Goal: Information Seeking & Learning: Learn about a topic

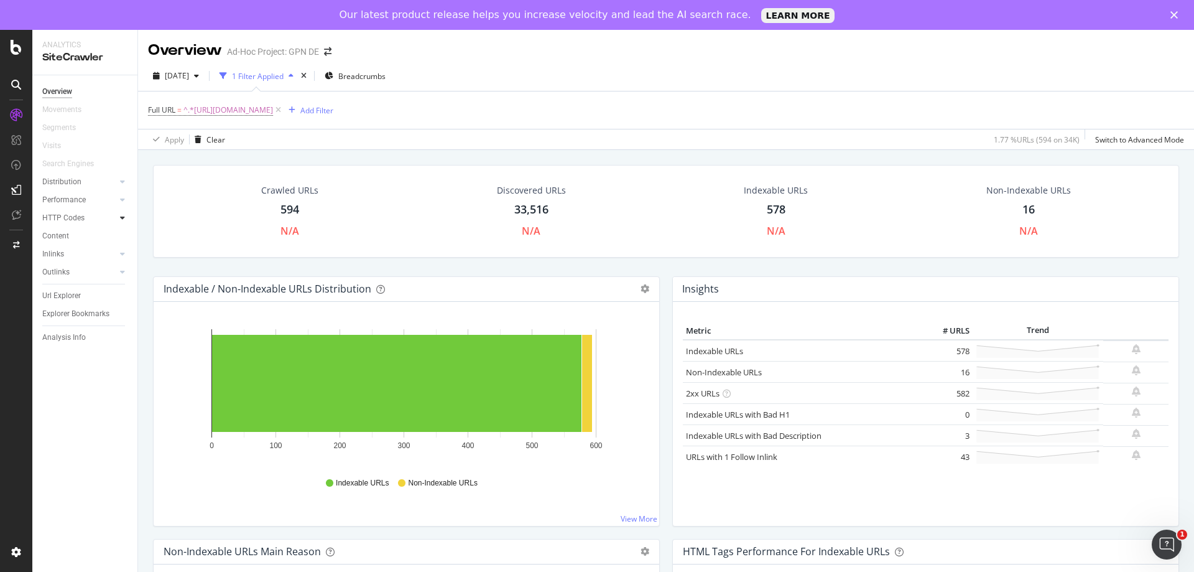
click at [127, 218] on div at bounding box center [122, 217] width 12 height 12
click at [65, 221] on div "HTTP Codes" at bounding box center [63, 217] width 42 height 13
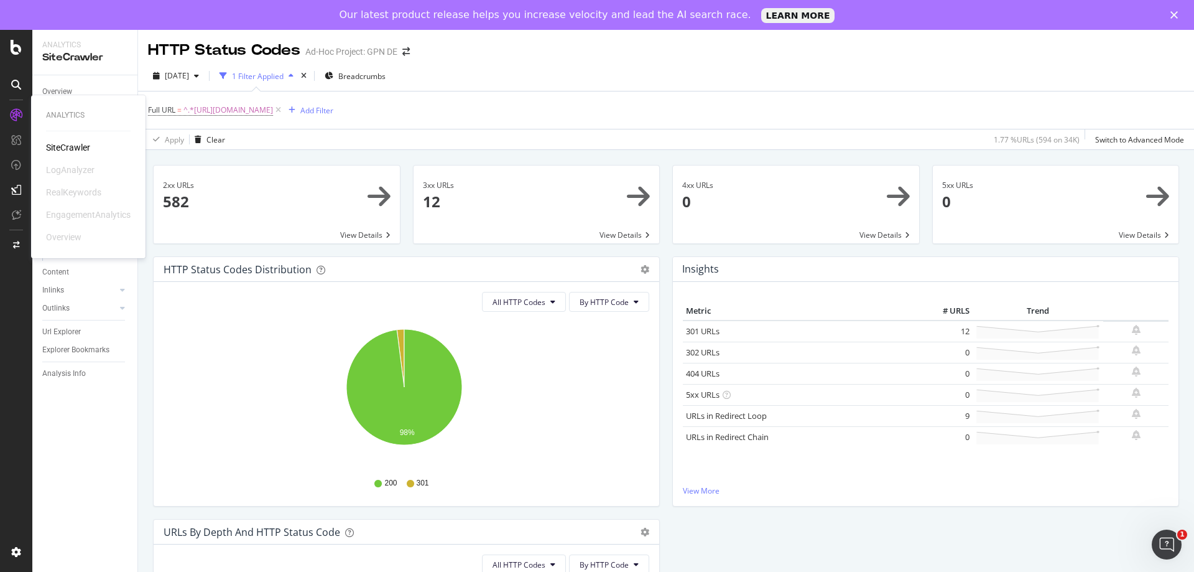
click at [53, 144] on div "SiteCrawler" at bounding box center [68, 147] width 44 height 12
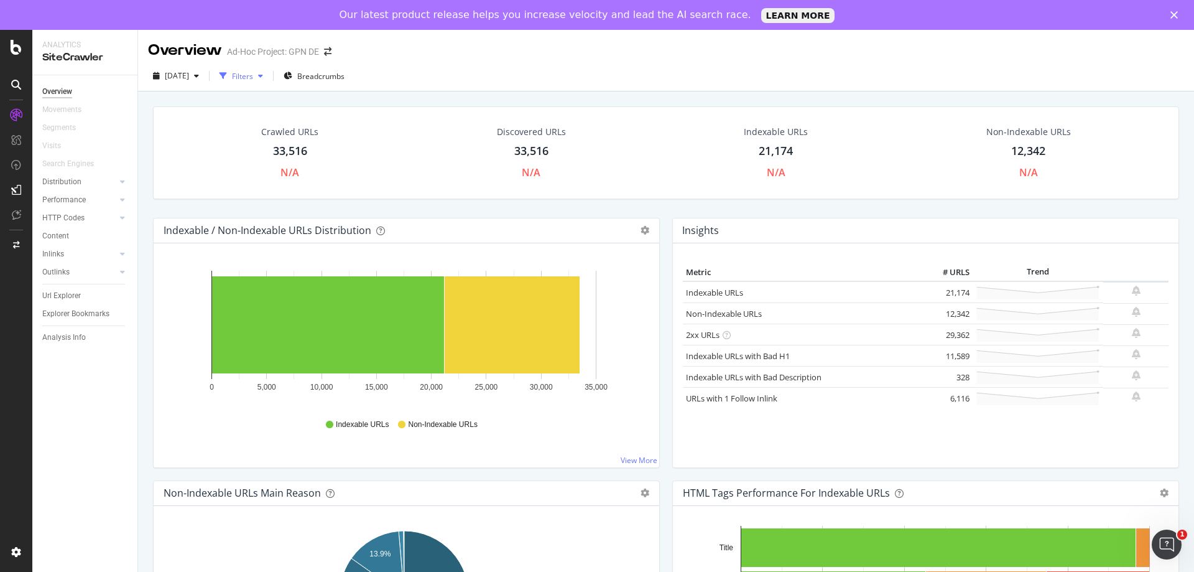
click at [268, 82] on div "Filters" at bounding box center [241, 76] width 53 height 19
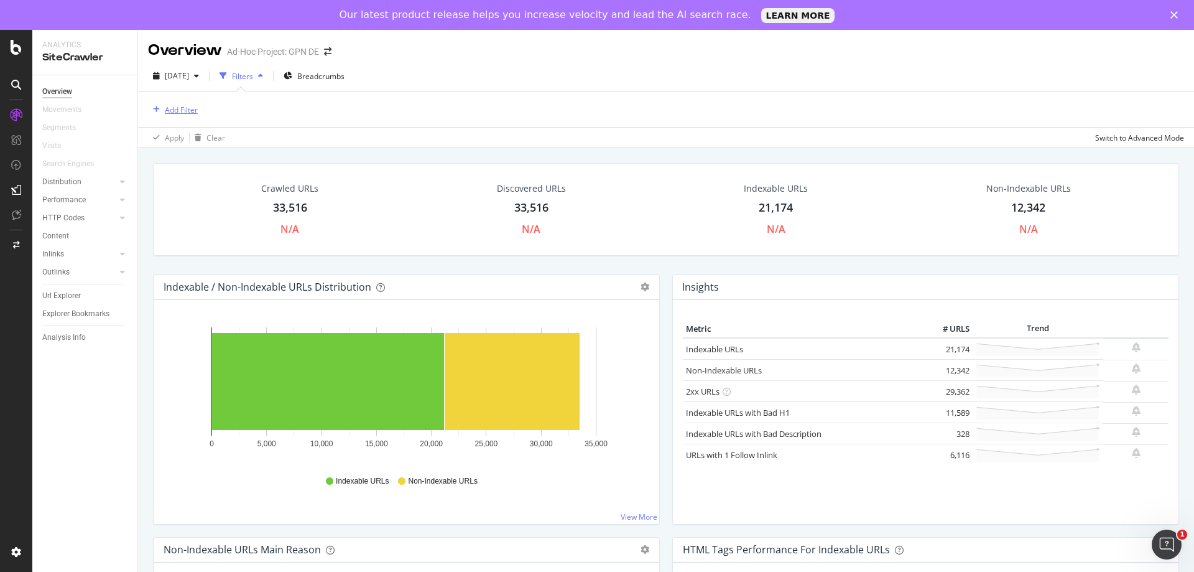
click at [191, 113] on div "Add Filter" at bounding box center [181, 109] width 33 height 11
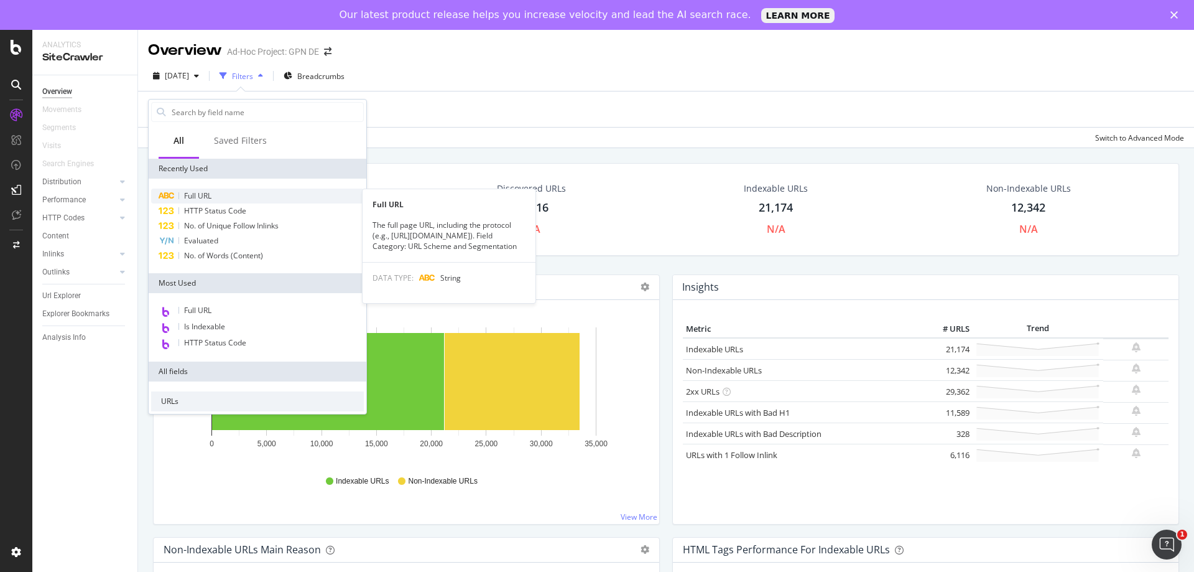
click at [204, 193] on span "Full URL" at bounding box center [197, 195] width 27 height 11
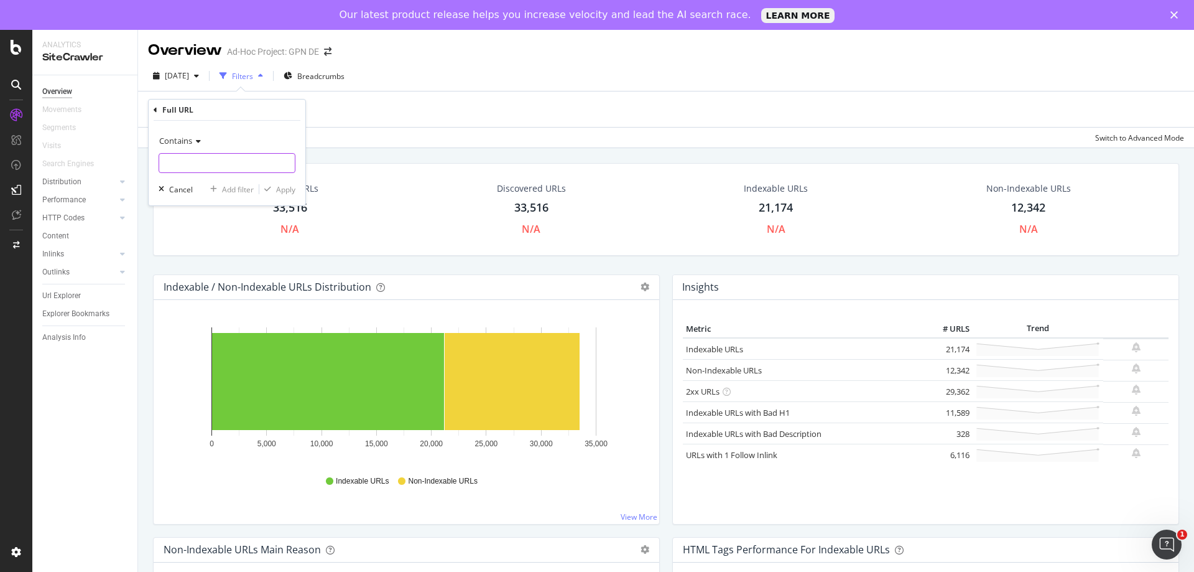
click at [225, 161] on input "text" at bounding box center [227, 163] width 136 height 20
paste input "[URL][DOMAIN_NAME]"
type input "[URL][DOMAIN_NAME]"
click at [274, 188] on div "button" at bounding box center [267, 188] width 17 height 7
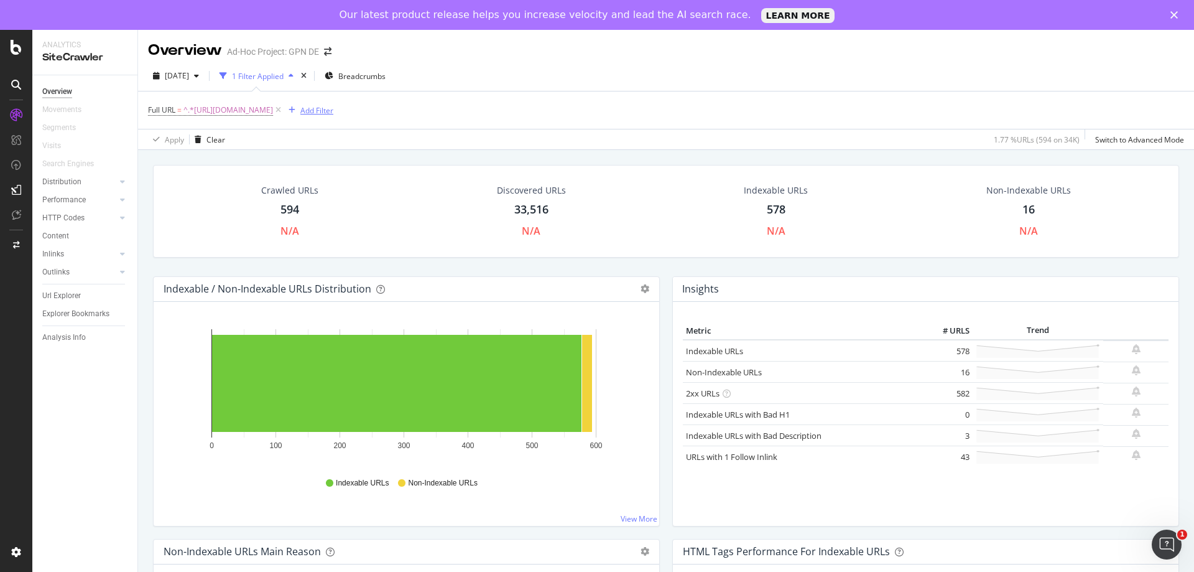
click at [333, 105] on div "Add Filter" at bounding box center [316, 110] width 33 height 11
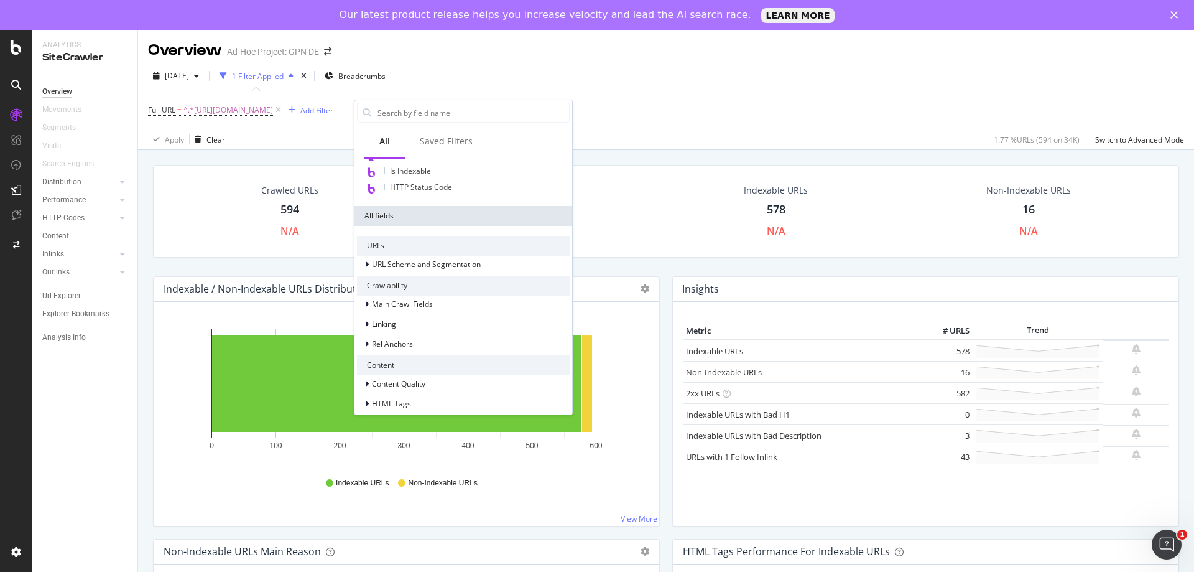
scroll to position [204, 0]
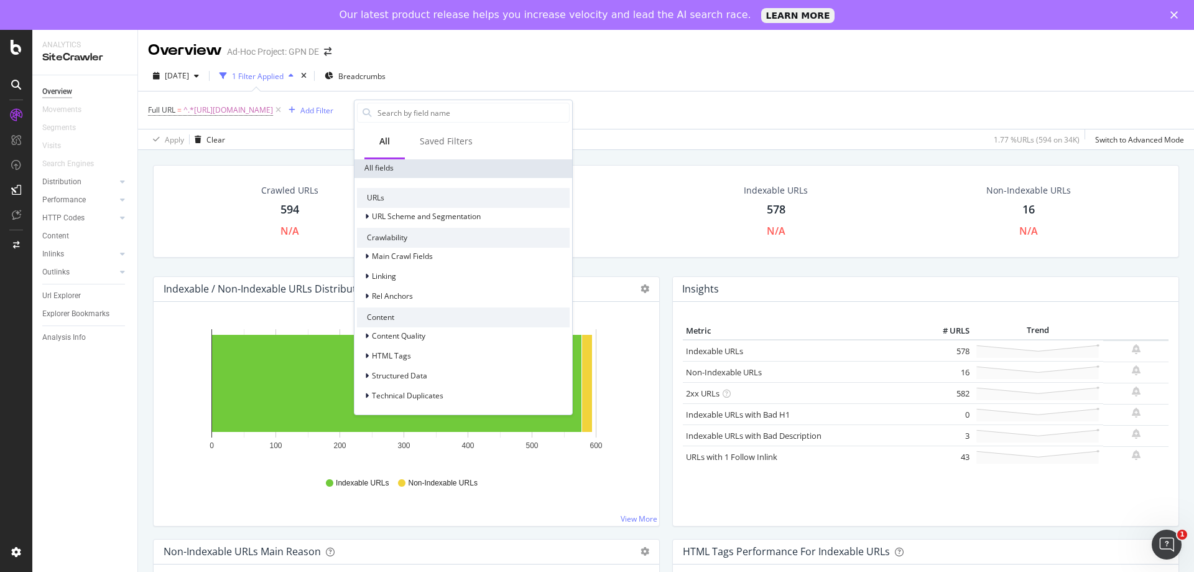
click at [397, 313] on div "Content" at bounding box center [463, 317] width 213 height 20
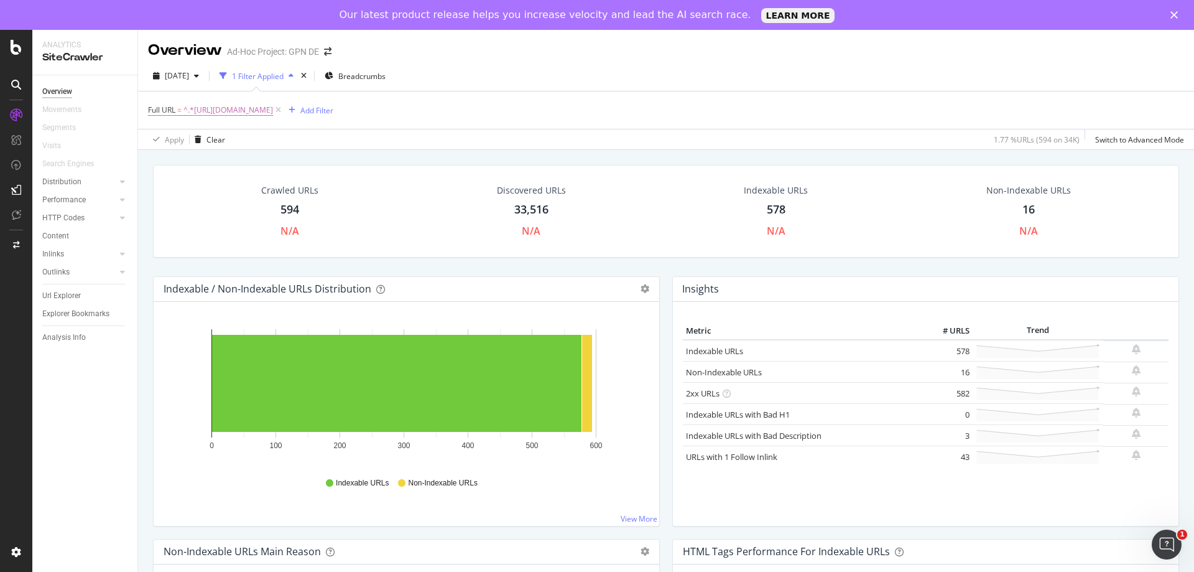
click at [662, 169] on div "Crawled URLs 594 N/A Discovered URLs 33,516 N/A Indexable URLs 578 N/A Non-Inde…" at bounding box center [666, 211] width 1026 height 93
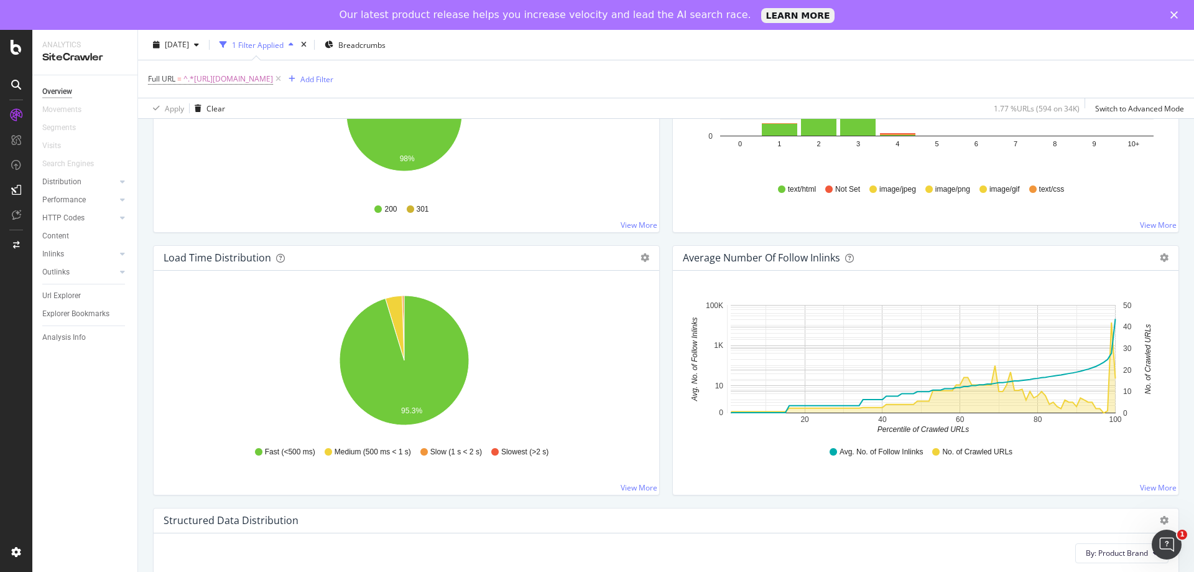
scroll to position [871, 0]
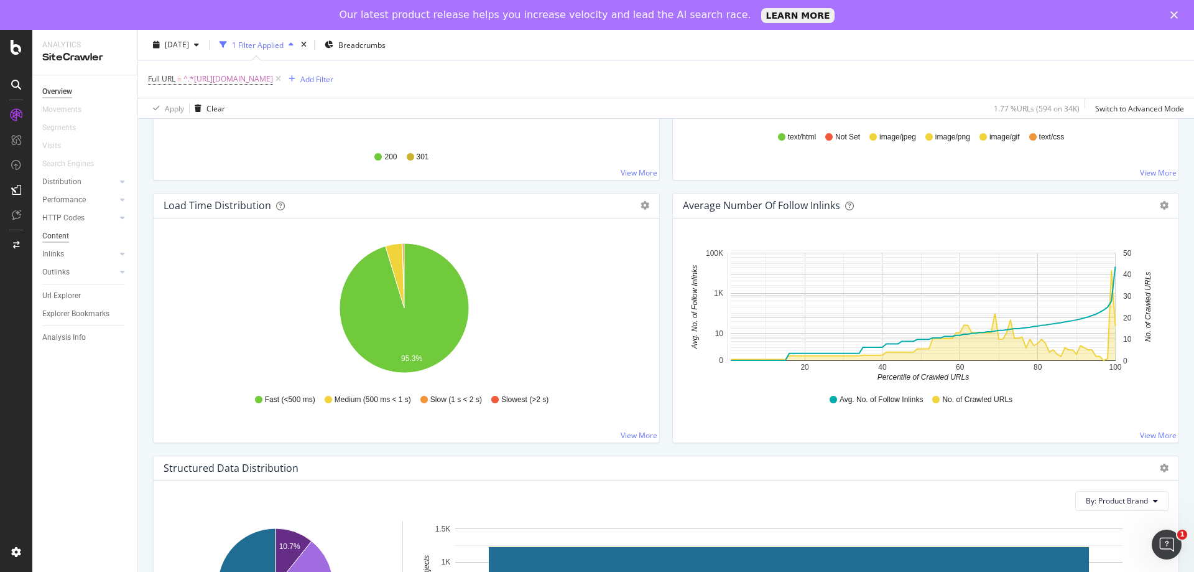
click at [50, 231] on div "Content" at bounding box center [55, 236] width 27 height 13
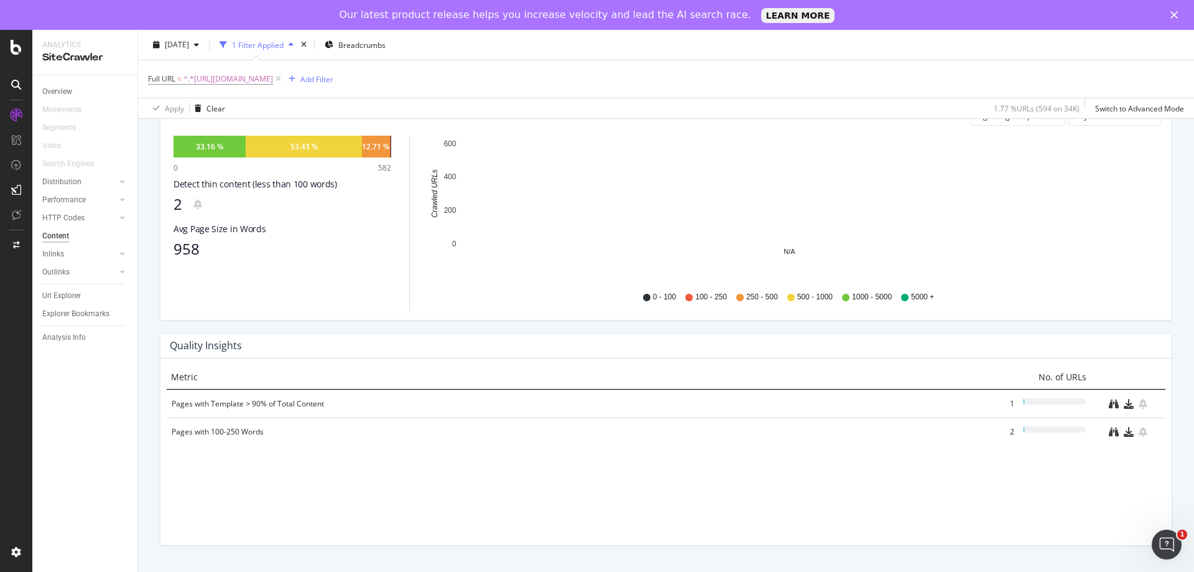
scroll to position [425, 0]
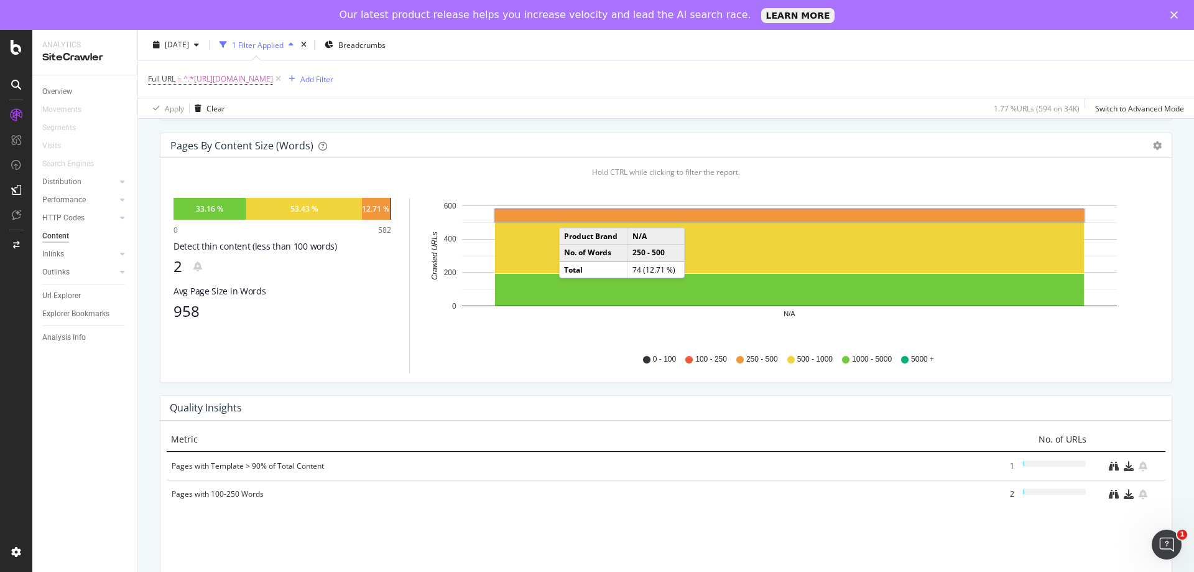
click at [572, 215] on rect "A chart." at bounding box center [789, 216] width 589 height 12
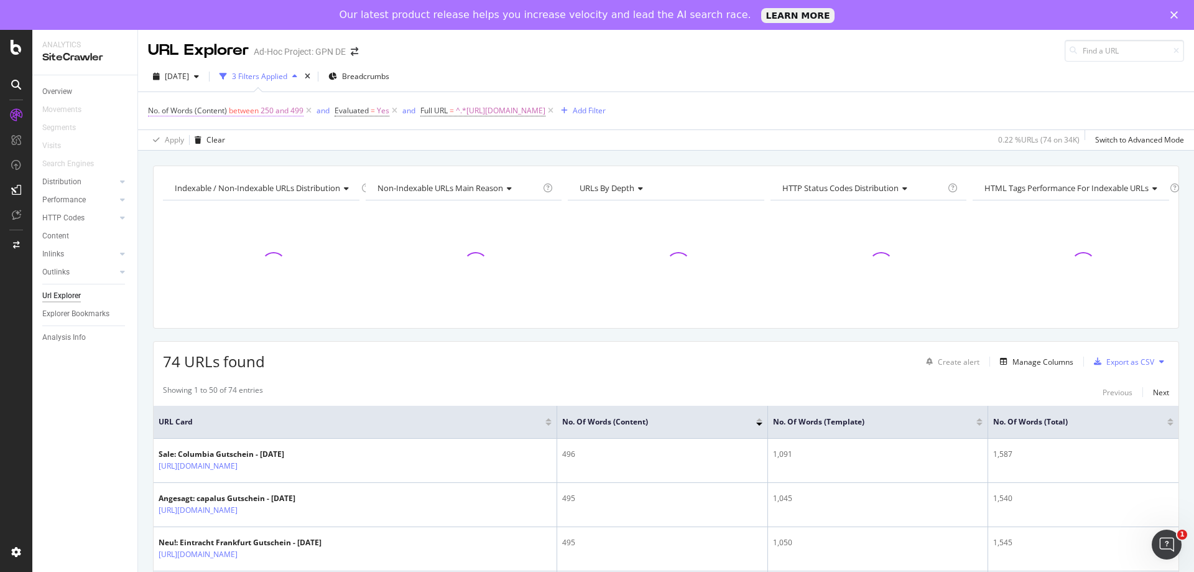
click at [288, 113] on span "250 and 499" at bounding box center [282, 110] width 43 height 17
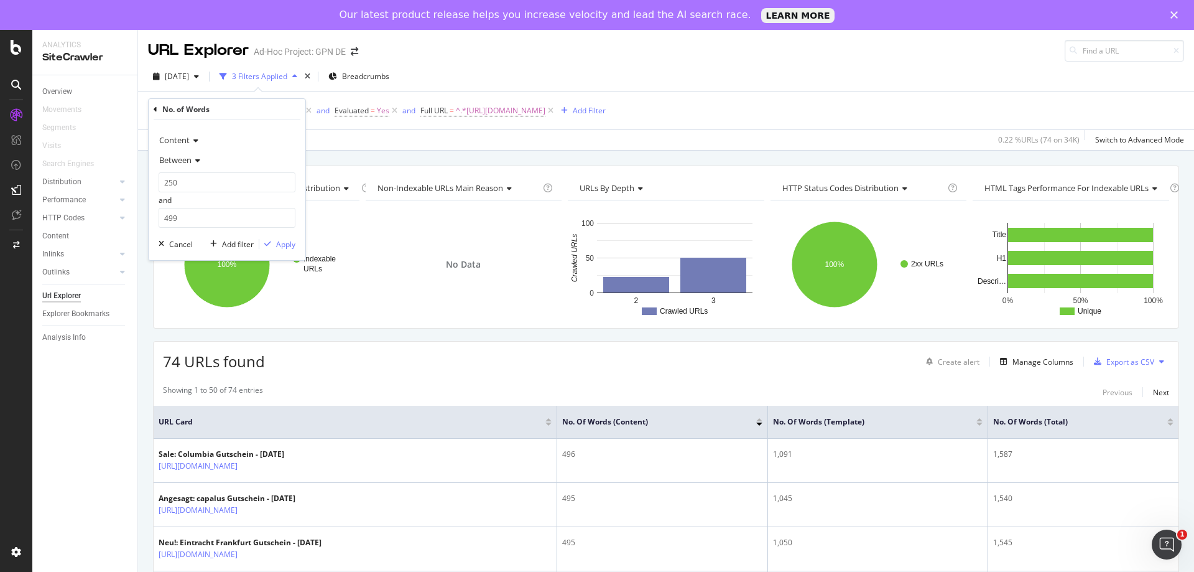
click at [200, 162] on icon at bounding box center [196, 160] width 9 height 7
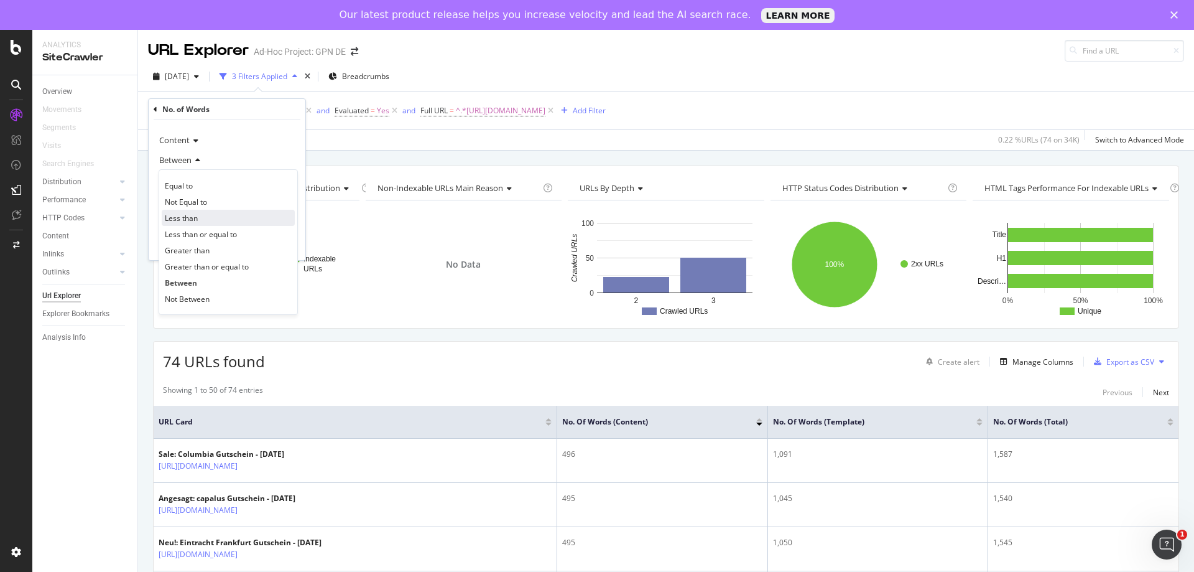
click at [195, 217] on span "Less than" at bounding box center [181, 218] width 33 height 11
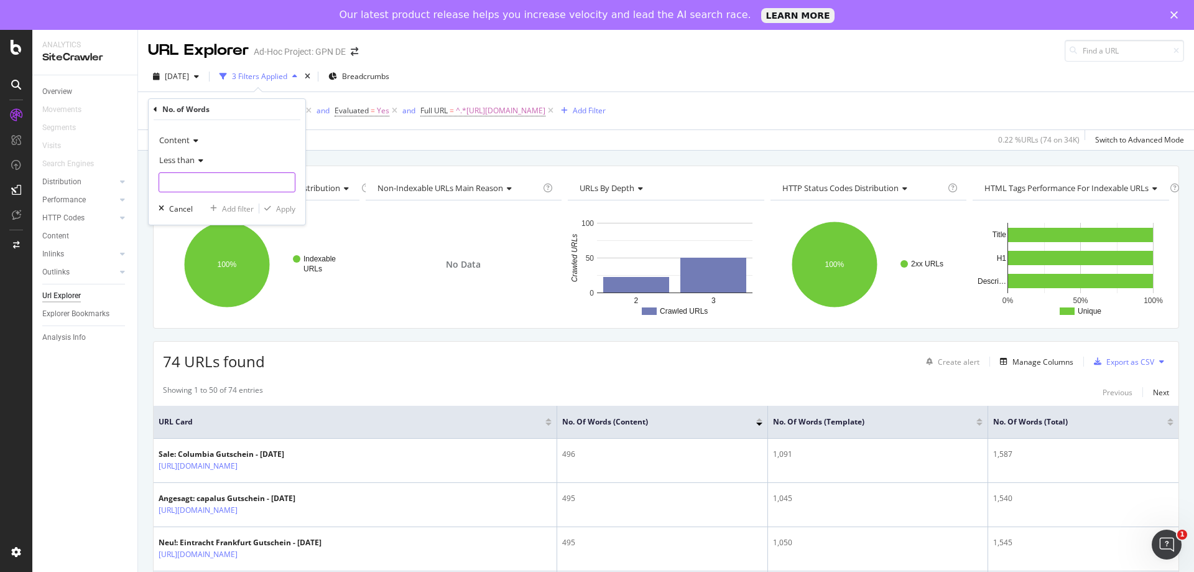
click at [195, 185] on input "number" at bounding box center [227, 182] width 137 height 20
type input "300"
click at [276, 207] on div "Apply" at bounding box center [285, 208] width 19 height 11
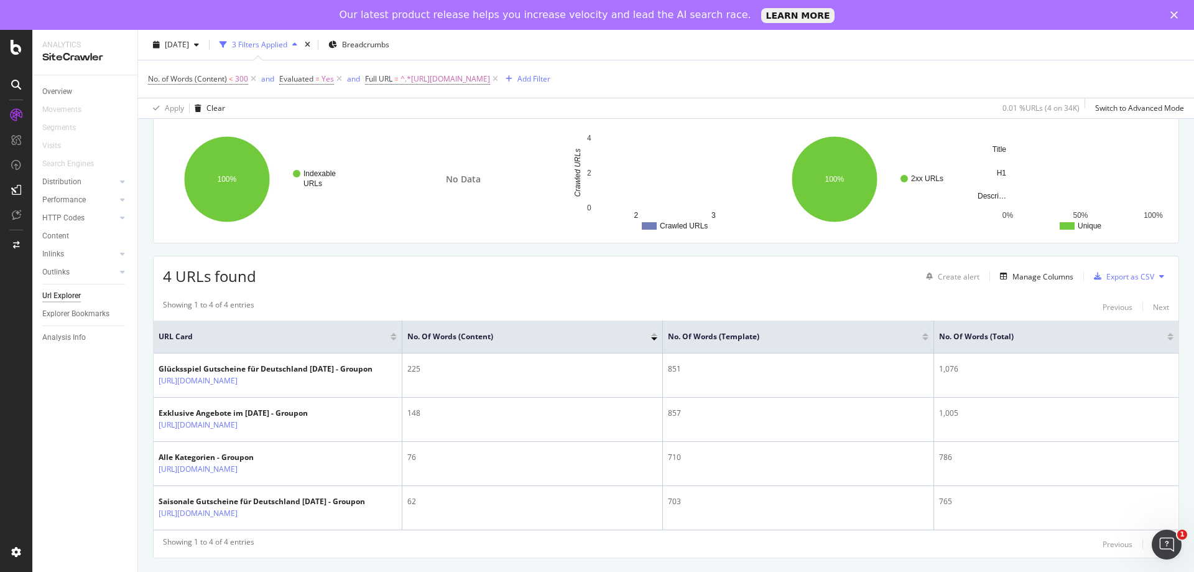
scroll to position [98, 0]
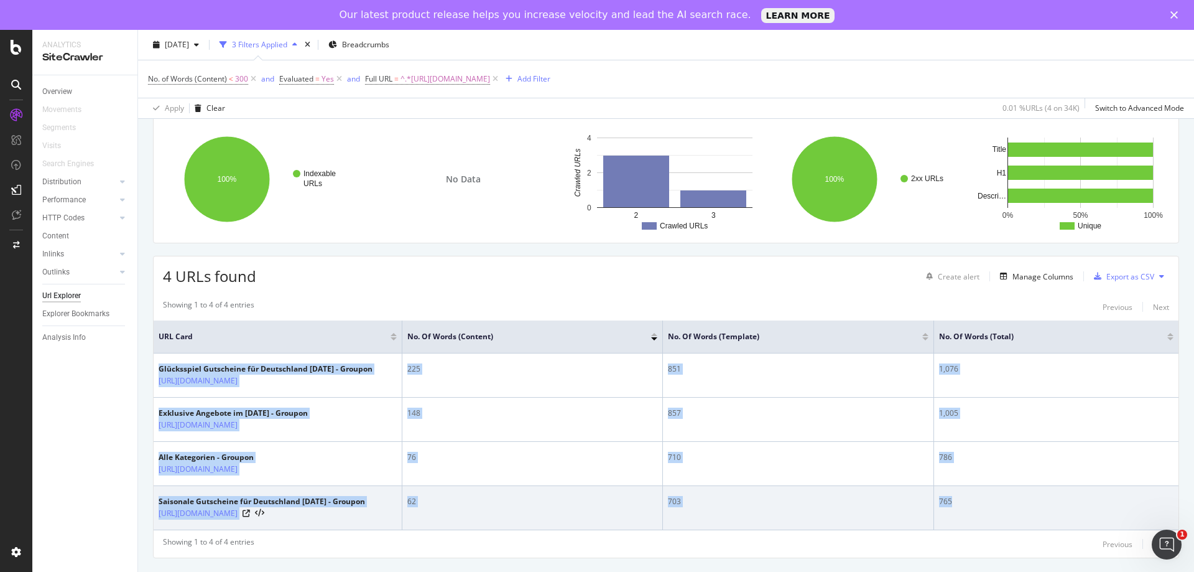
drag, startPoint x: 157, startPoint y: 347, endPoint x: 1000, endPoint y: 529, distance: 862.9
click at [1000, 529] on tbody "Glücksspiel Gutscheine für Deutschland [DATE] - Groupon [URL][DOMAIN_NAME] 225 …" at bounding box center [666, 441] width 1025 height 177
copy tbody "Glücksspiel Gutscheine für Deutschland [DATE] - Groupon [URL][DOMAIN_NAME] 225 …"
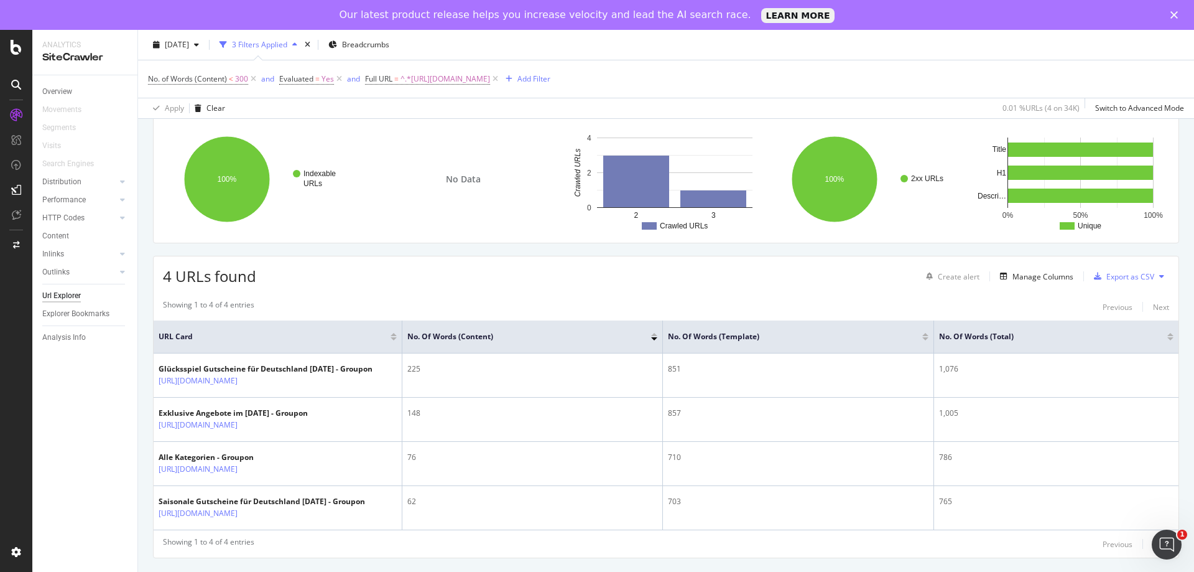
click at [753, 275] on div "4 URLs found Create alert Manage Columns Export as CSV Showing 1 to 4 of 4 entr…" at bounding box center [666, 407] width 1026 height 302
click at [254, 81] on icon at bounding box center [253, 79] width 11 height 12
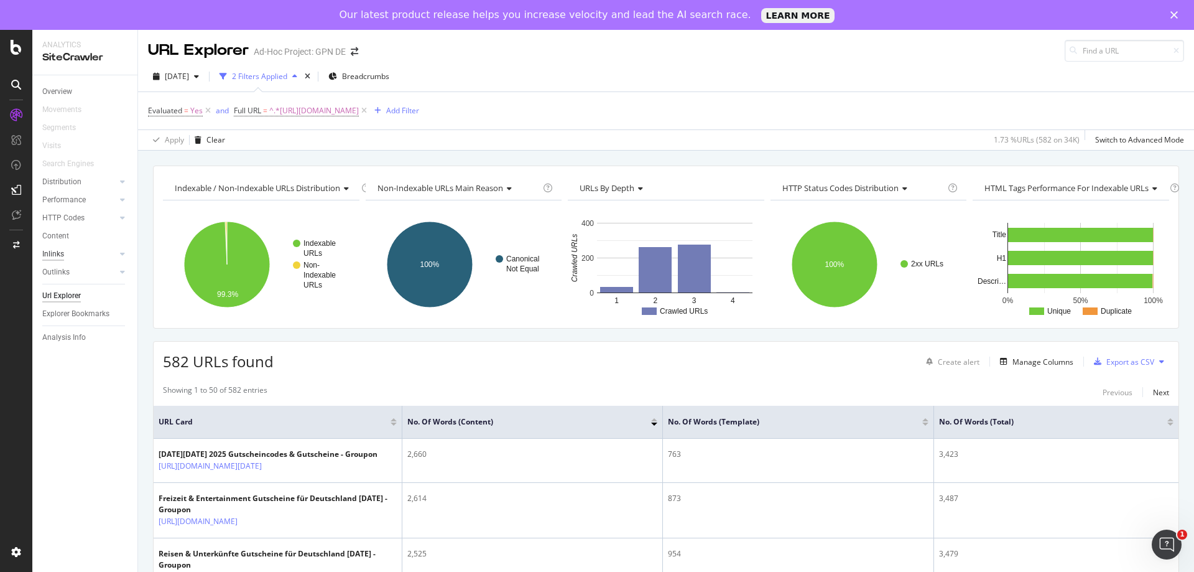
click at [62, 257] on div "Inlinks" at bounding box center [53, 254] width 22 height 13
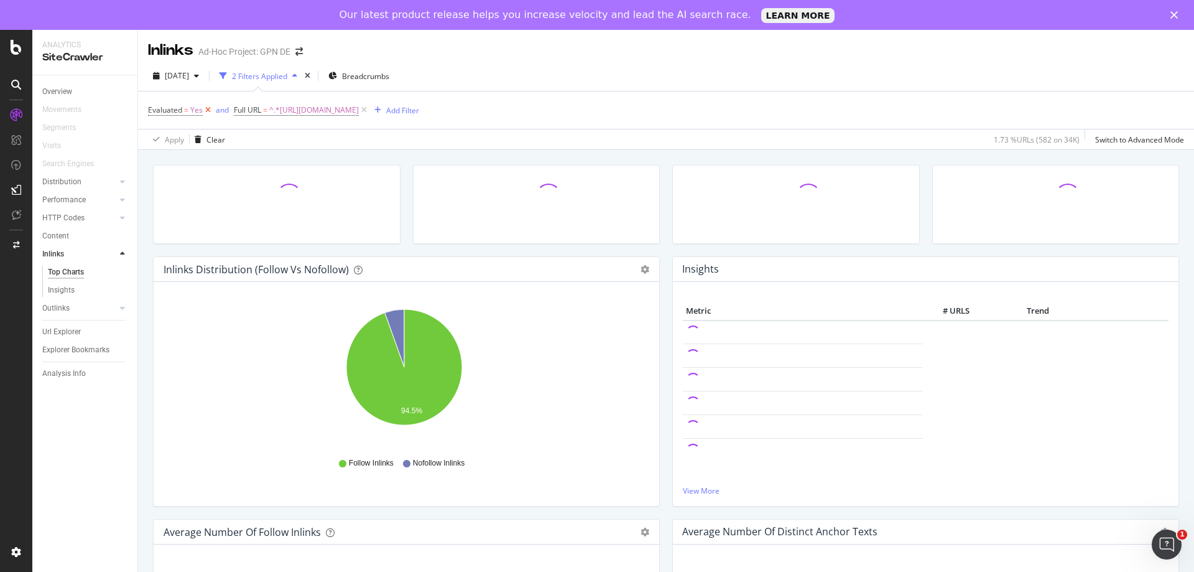
click at [211, 109] on icon at bounding box center [208, 110] width 11 height 12
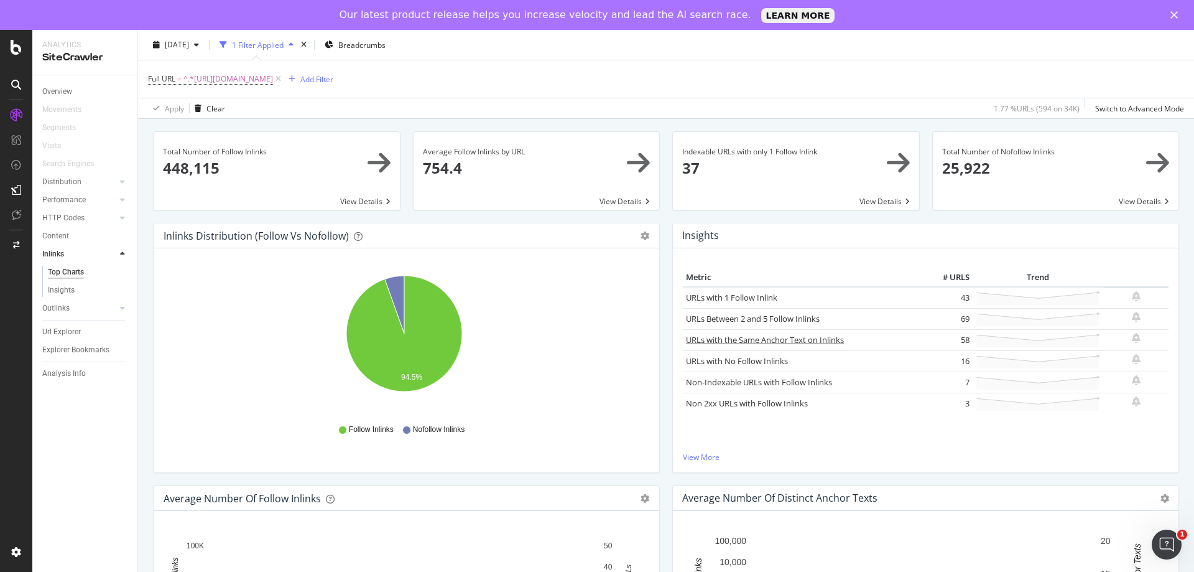
scroll to position [62, 0]
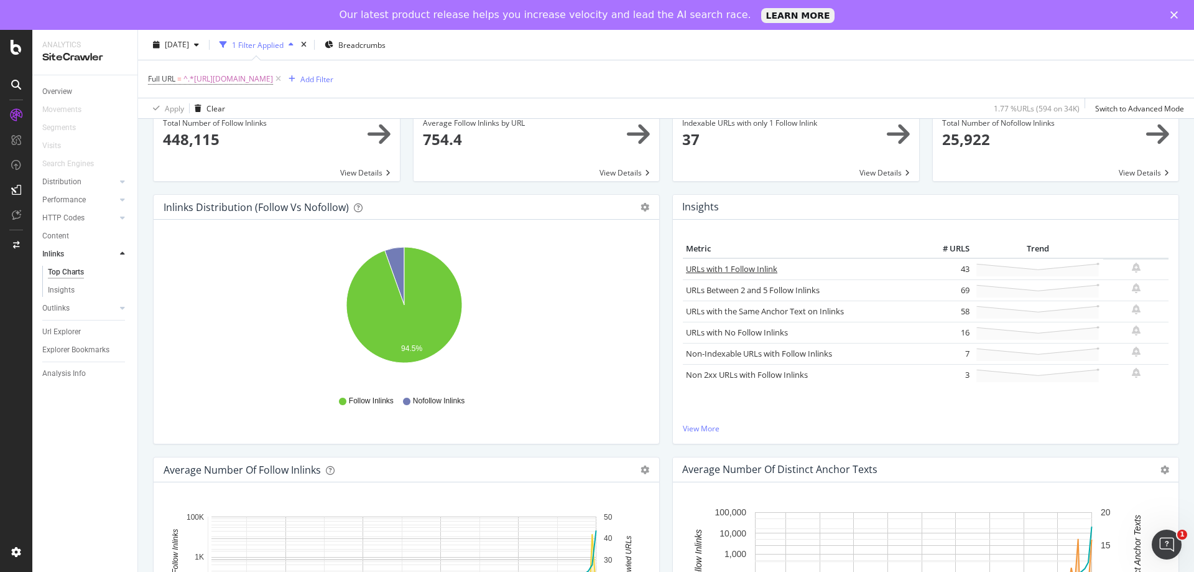
click at [739, 270] on link "URLs with 1 Follow Inlink" at bounding box center [731, 268] width 91 height 11
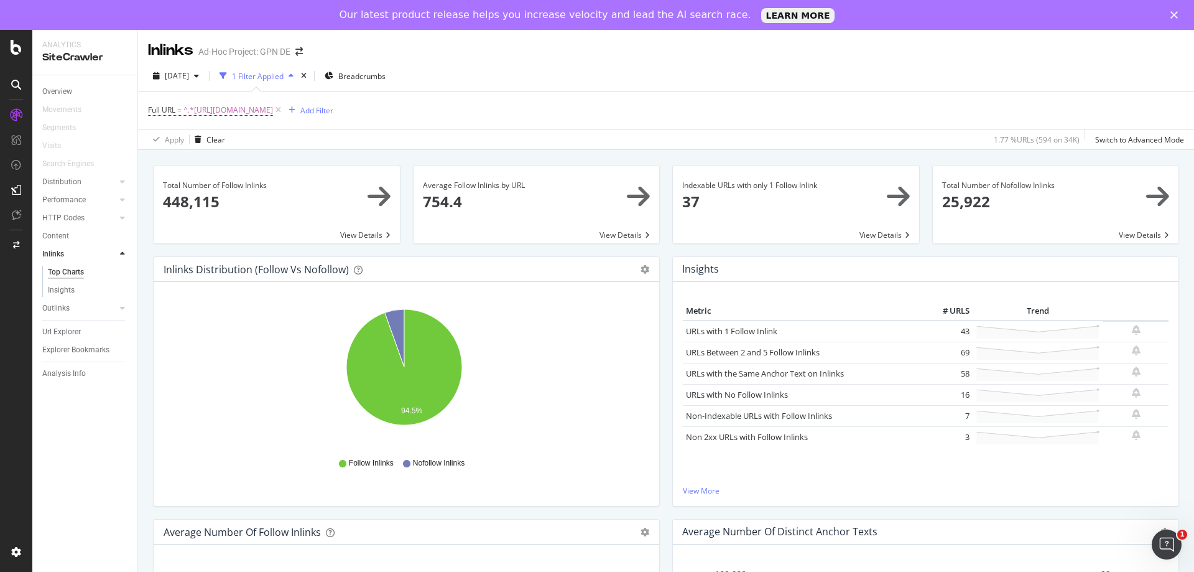
click at [746, 198] on span at bounding box center [796, 204] width 246 height 78
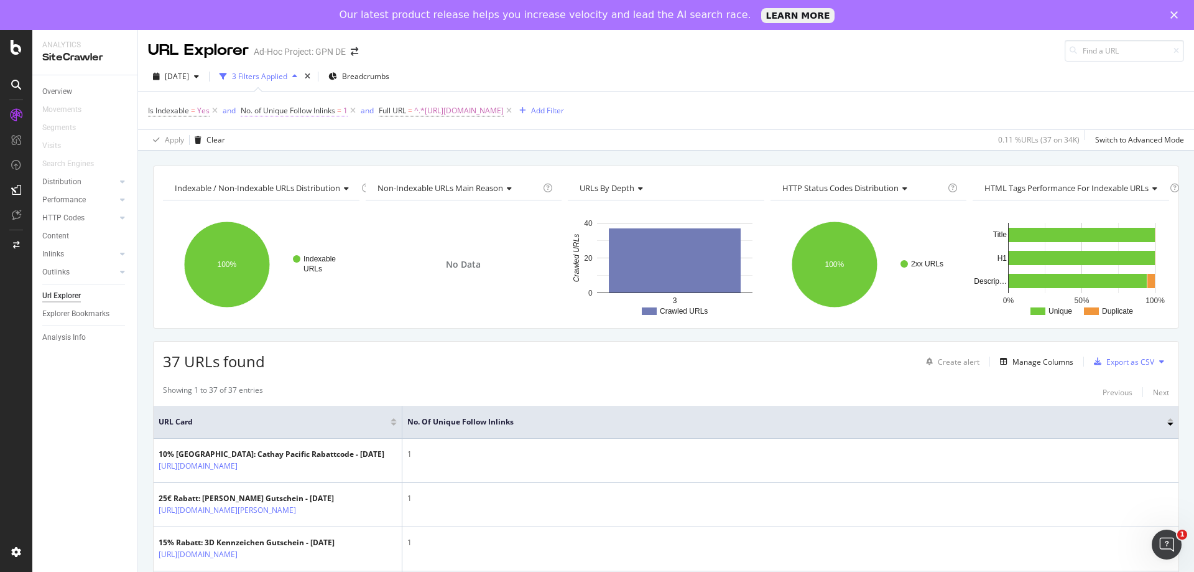
click at [296, 116] on span "No. of Unique Follow Inlinks = 1" at bounding box center [294, 110] width 107 height 11
click at [291, 164] on icon at bounding box center [287, 160] width 9 height 7
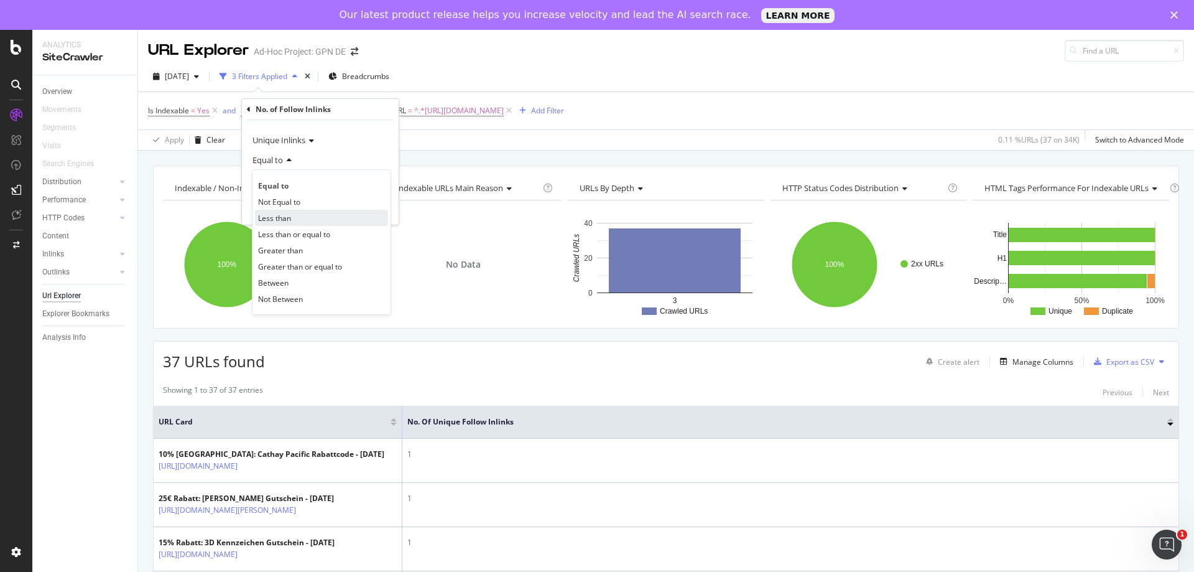
click at [293, 216] on div "Less than" at bounding box center [321, 218] width 133 height 16
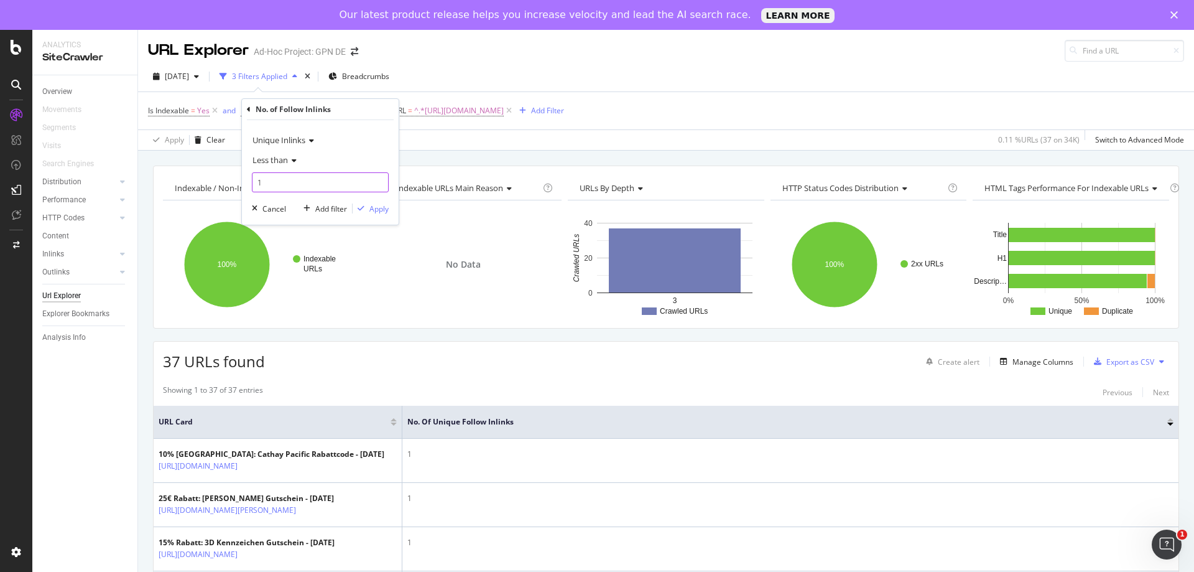
click at [292, 182] on input "1" at bounding box center [320, 182] width 137 height 20
type input "5"
click at [379, 207] on div "Apply" at bounding box center [378, 208] width 19 height 11
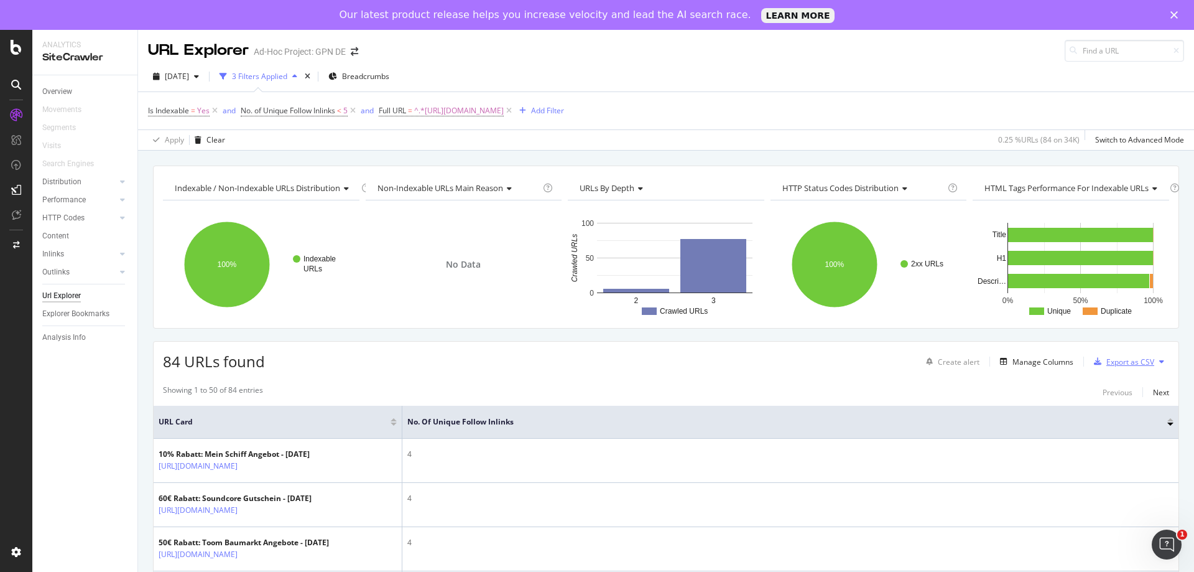
click at [1115, 366] on div "Export as CSV" at bounding box center [1131, 361] width 48 height 11
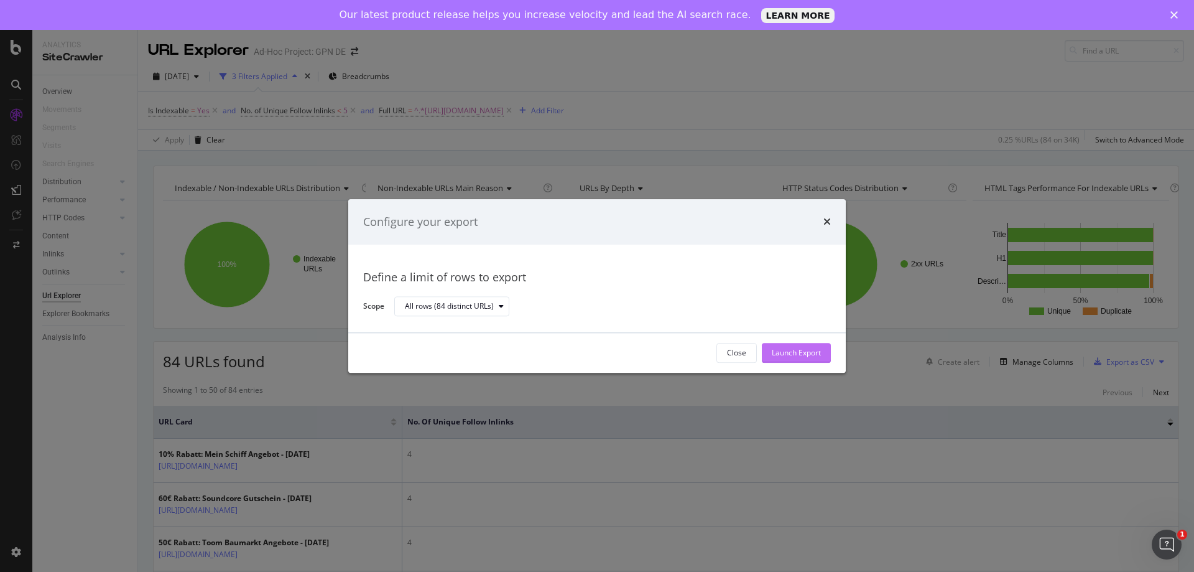
click at [814, 355] on div "Launch Export" at bounding box center [796, 353] width 49 height 11
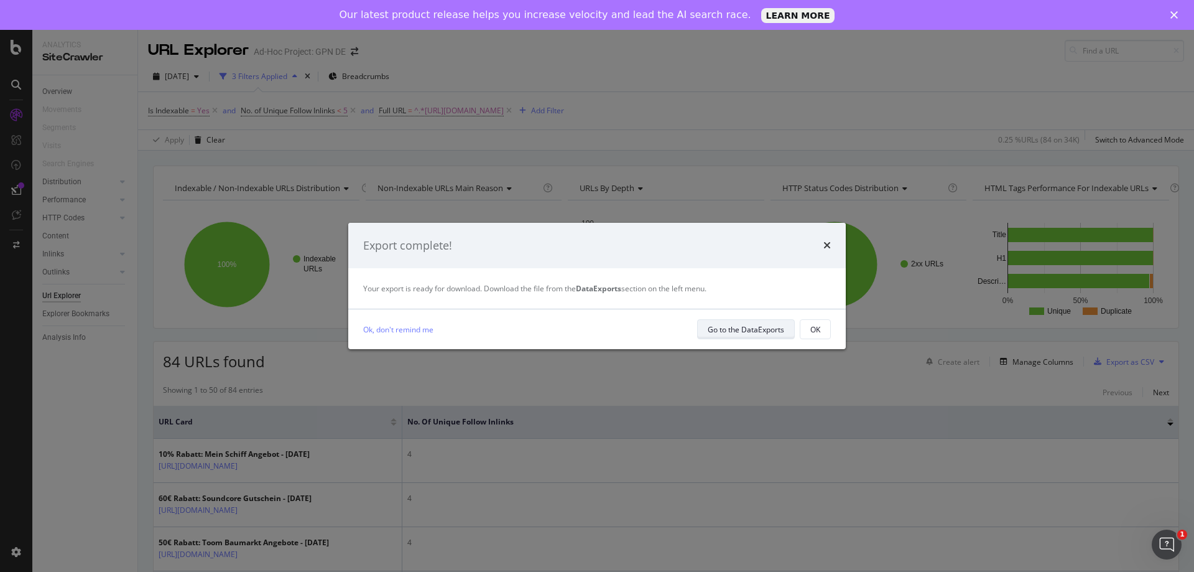
click at [777, 324] on div "Go to the DataExports" at bounding box center [746, 329] width 77 height 11
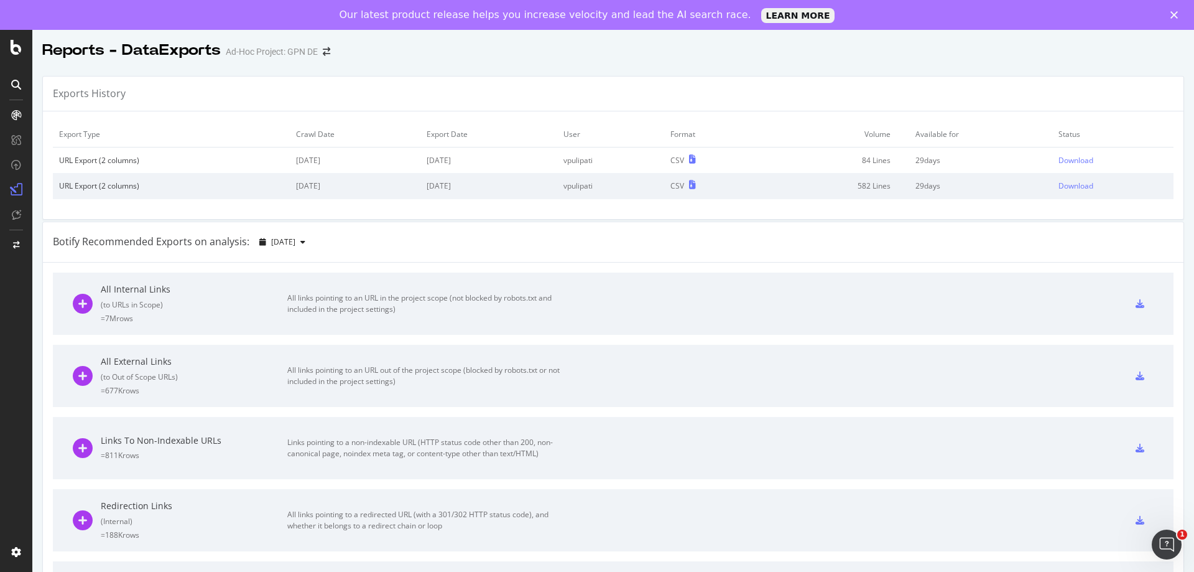
click at [488, 158] on td "[DATE]" at bounding box center [488, 160] width 137 height 26
click at [1065, 161] on div "Download" at bounding box center [1076, 160] width 35 height 11
